Goal: Transaction & Acquisition: Purchase product/service

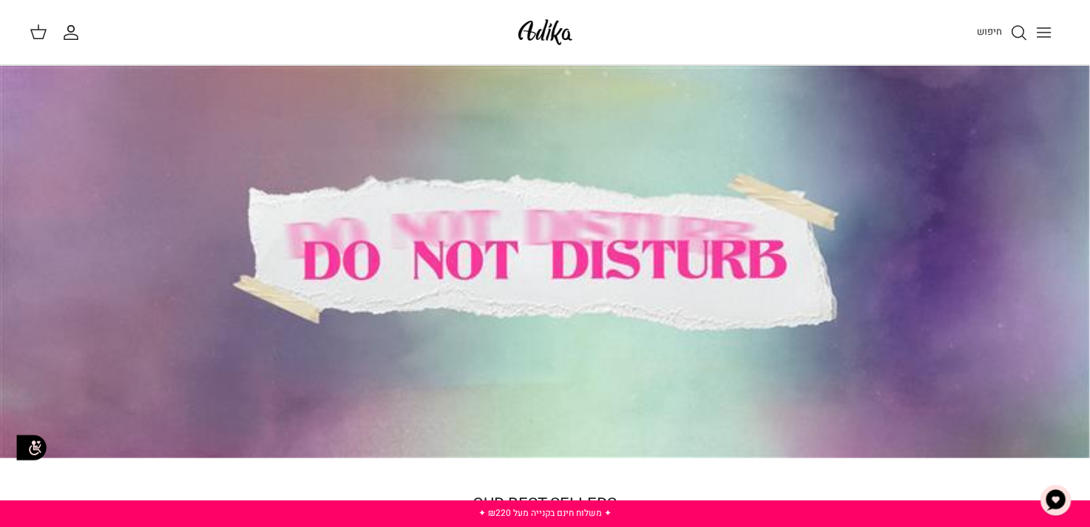
click at [990, 28] on span "חיפוש" at bounding box center [989, 31] width 25 height 14
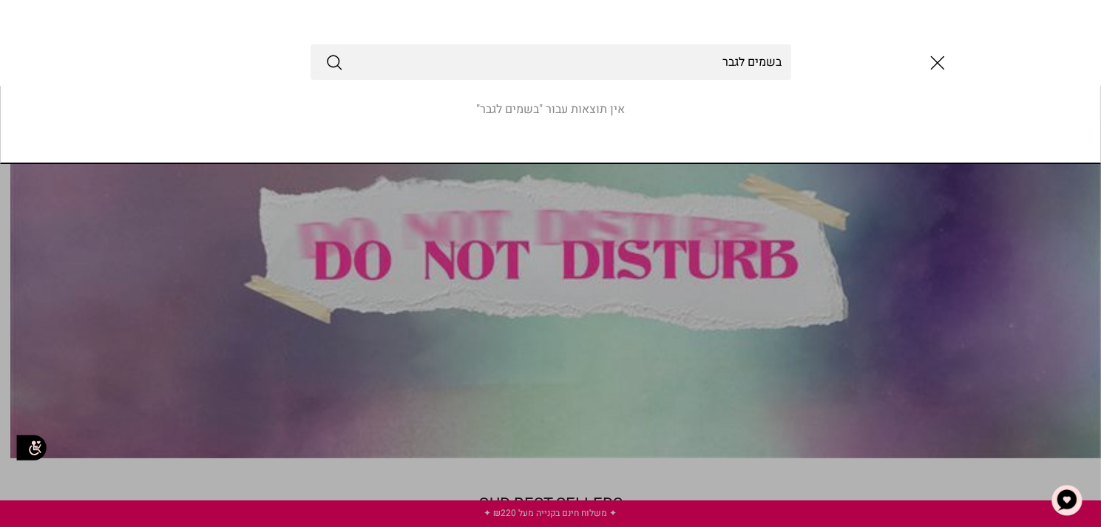
type input "בשמים לגבר"
click at [325, 53] on button "Submit" at bounding box center [334, 62] width 18 height 19
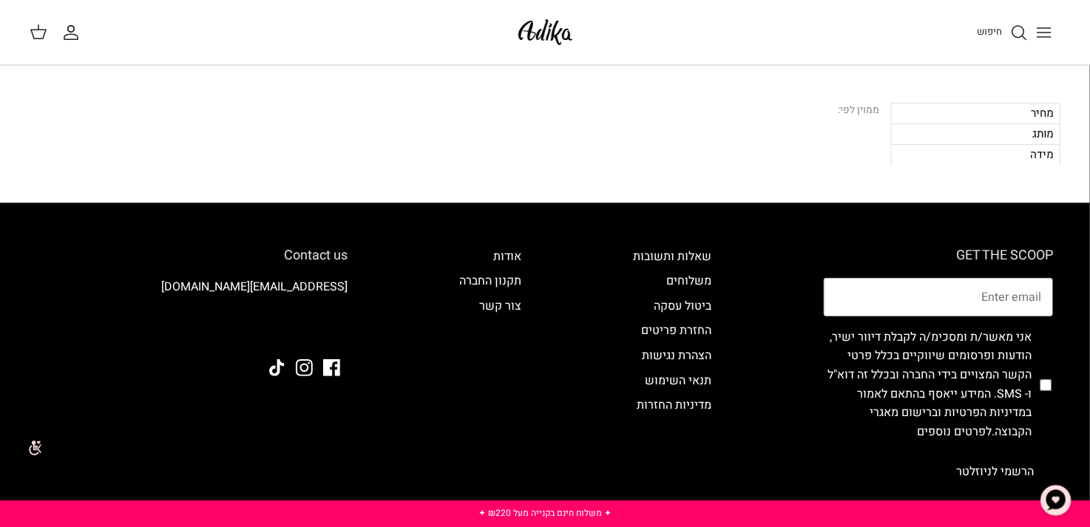
click at [987, 29] on span "חיפוש" at bounding box center [989, 31] width 25 height 14
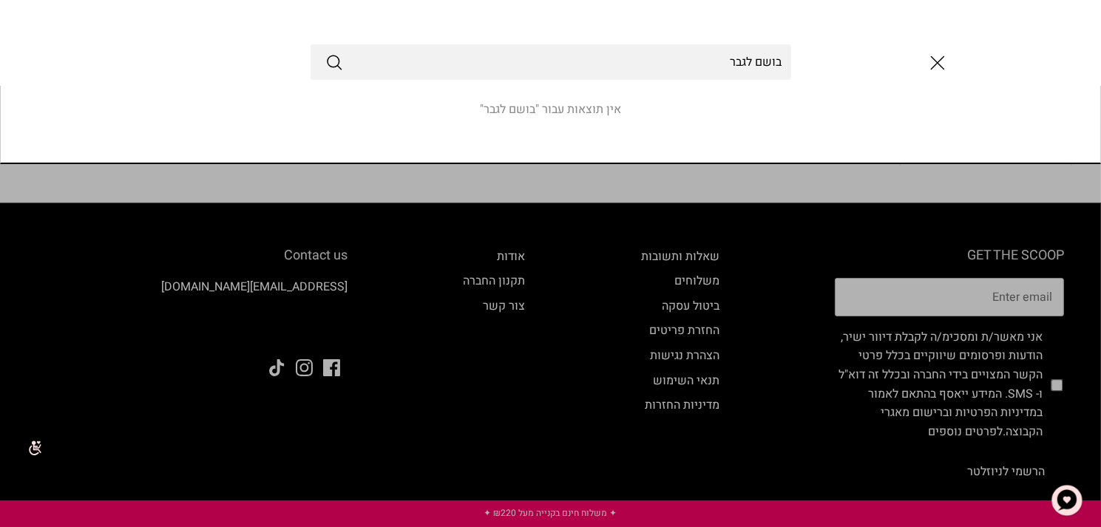
type input "בושם לגבר"
click at [325, 53] on button "Submit" at bounding box center [334, 62] width 18 height 19
